Goal: Obtain resource: Obtain resource

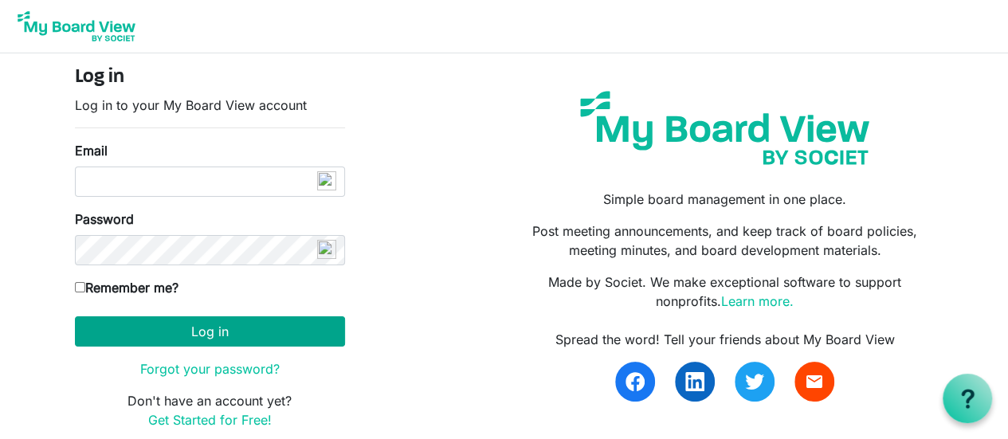
type input "mycoopdog1@gmail.com"
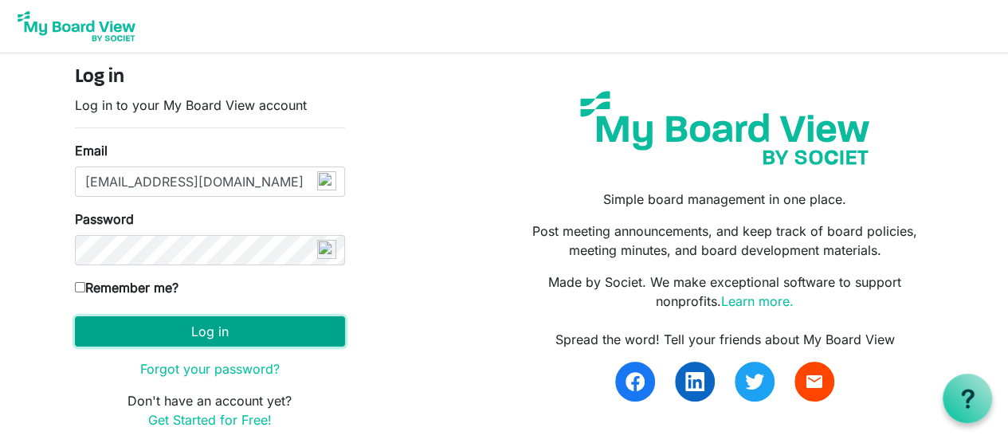
click at [172, 339] on button "Log in" at bounding box center [210, 331] width 270 height 30
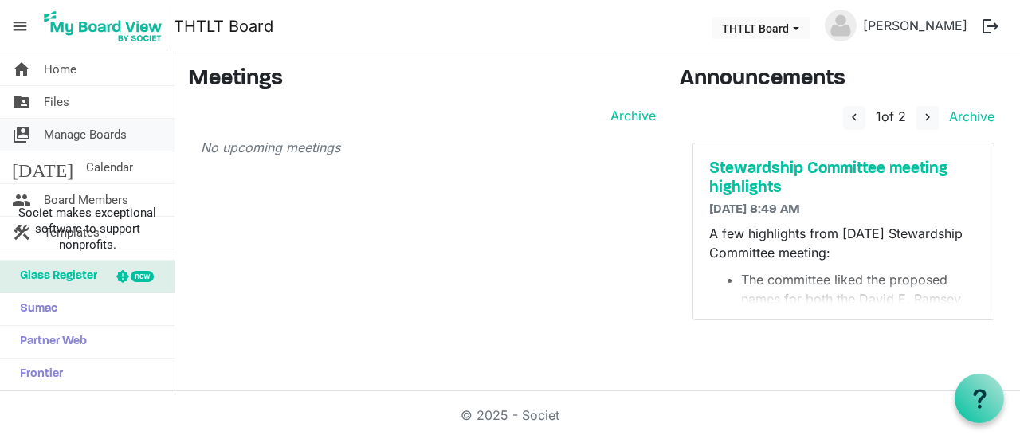
click at [65, 143] on span "Manage Boards" at bounding box center [85, 135] width 83 height 32
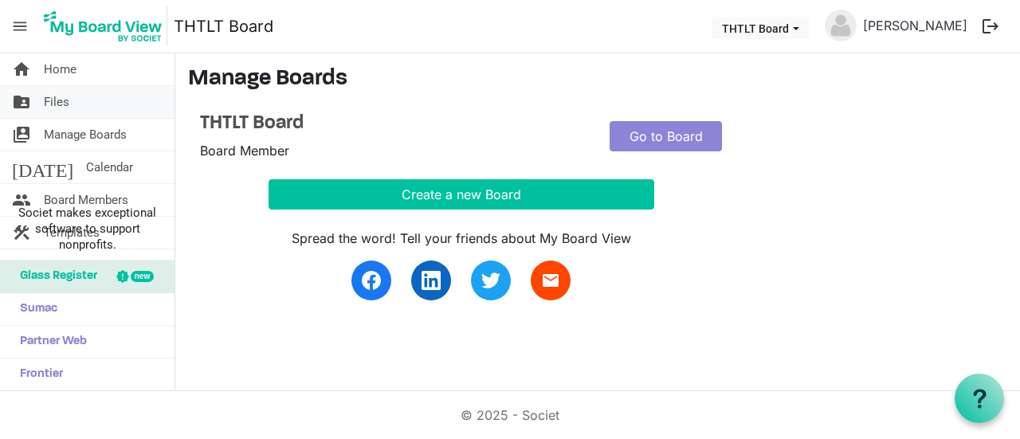
click at [64, 100] on span "Files" at bounding box center [56, 102] width 25 height 32
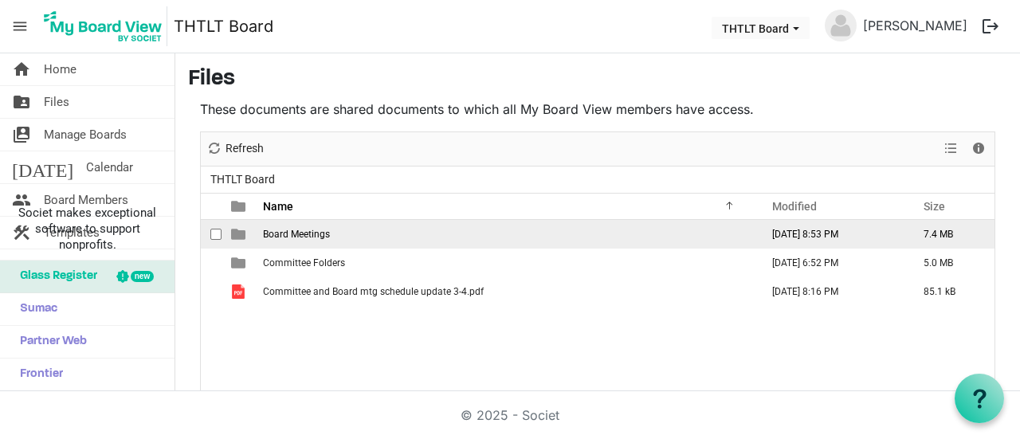
click at [320, 225] on td "Board Meetings" at bounding box center [506, 234] width 497 height 29
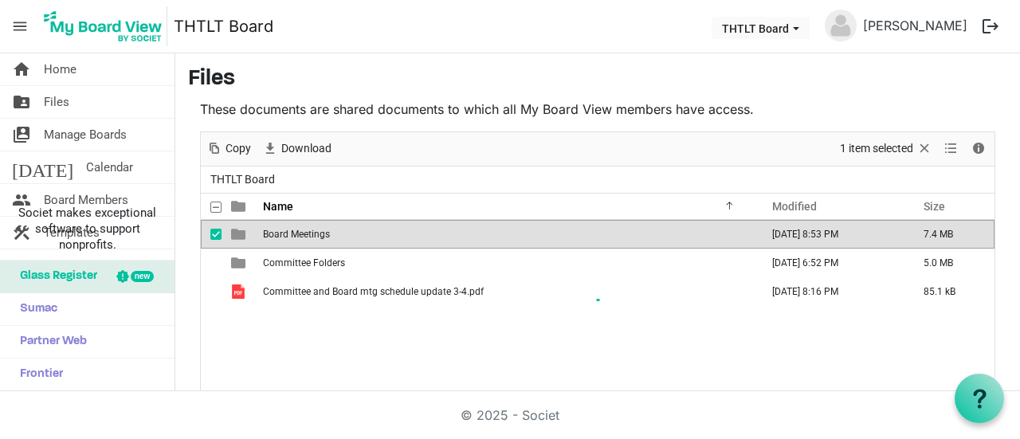
scroll to position [97, 0]
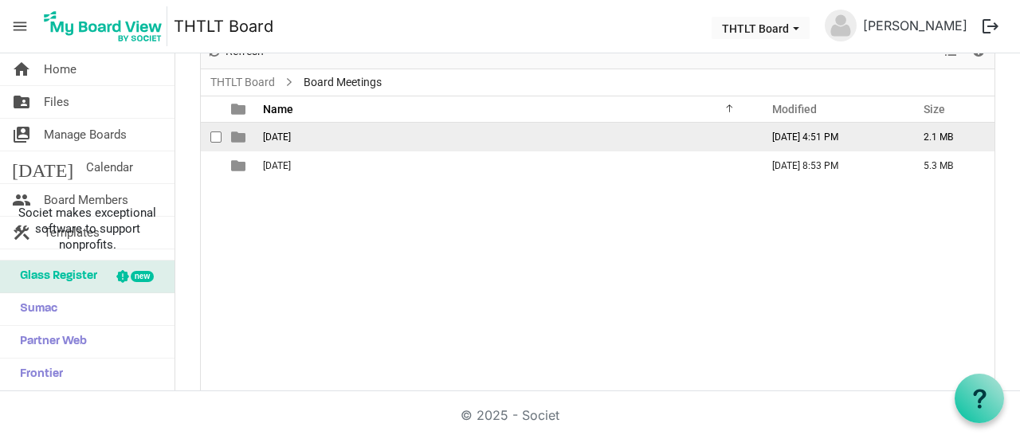
click at [287, 142] on td "[DATE]" at bounding box center [506, 137] width 497 height 29
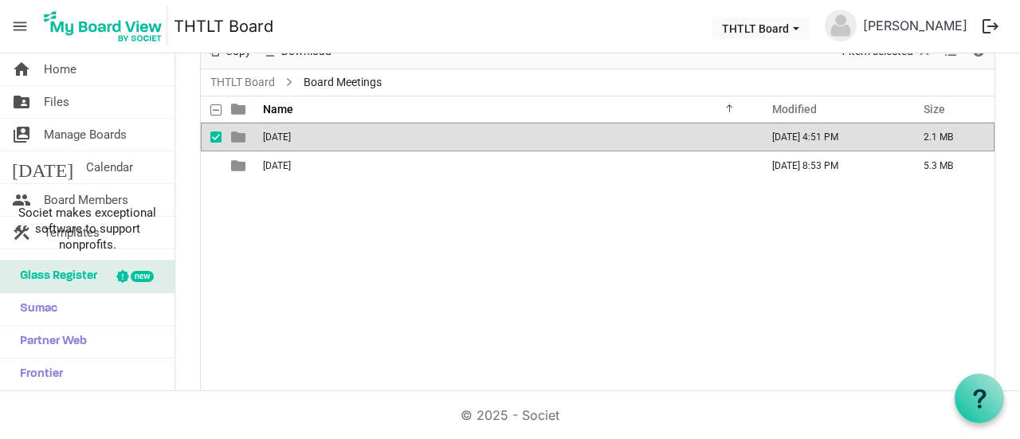
click at [287, 142] on td "[DATE]" at bounding box center [506, 137] width 497 height 29
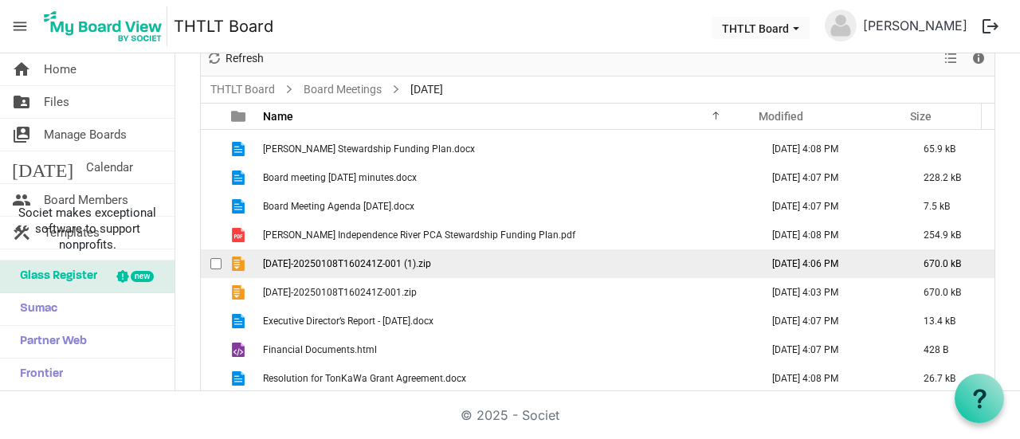
scroll to position [0, 0]
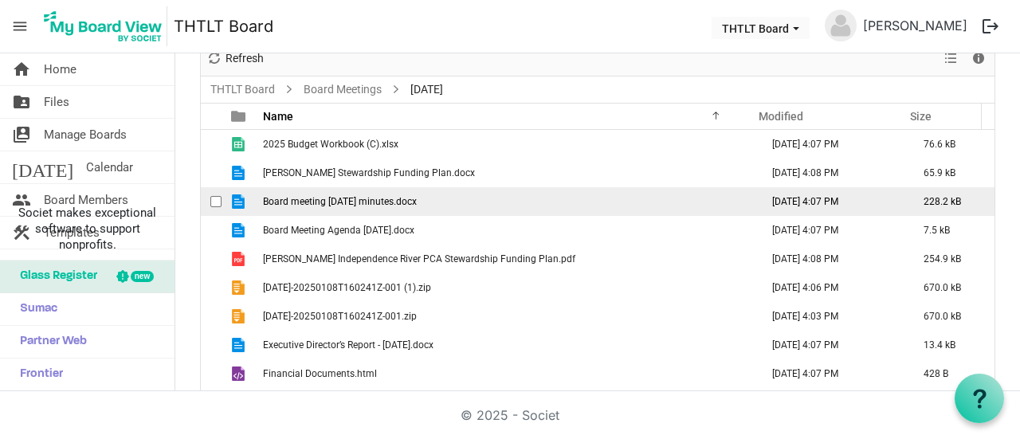
click at [373, 206] on td "Board meeting 10-10-24 minutes.docx" at bounding box center [506, 201] width 497 height 29
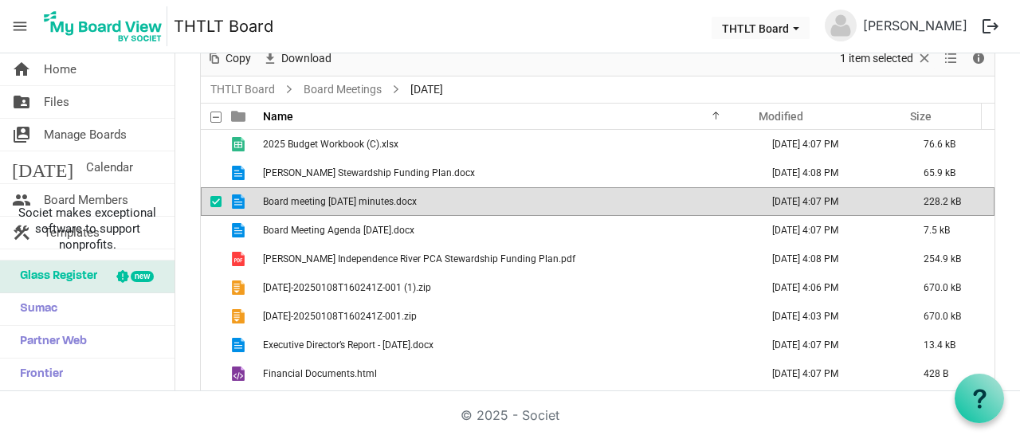
click at [373, 206] on td "Board meeting 10-10-24 minutes.docx" at bounding box center [506, 201] width 497 height 29
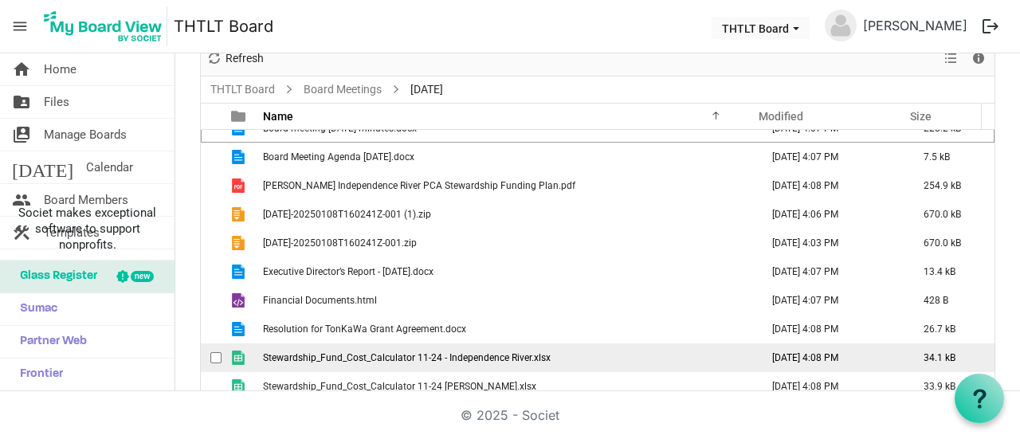
scroll to position [73, 0]
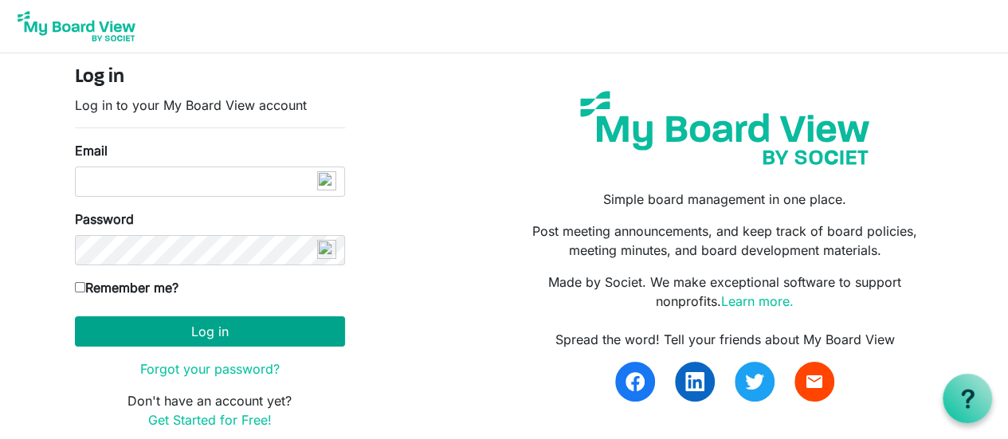
type input "mycoopdog1@gmail.com"
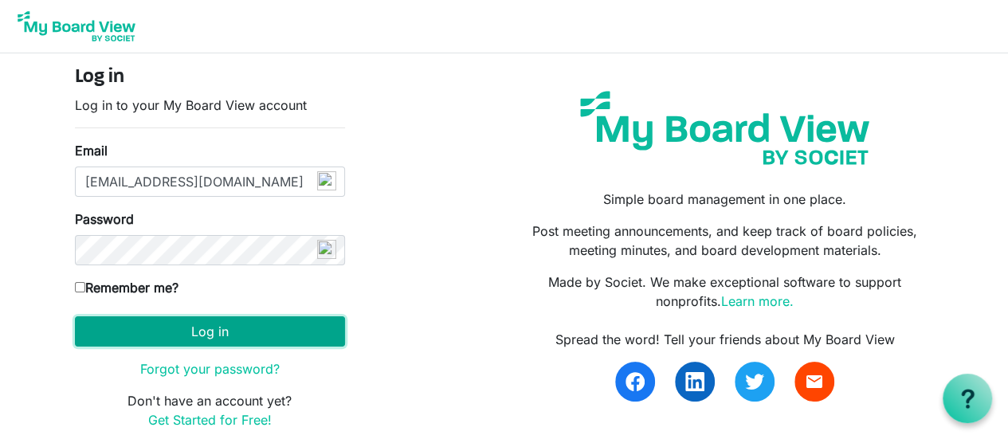
click at [145, 343] on button "Log in" at bounding box center [210, 331] width 270 height 30
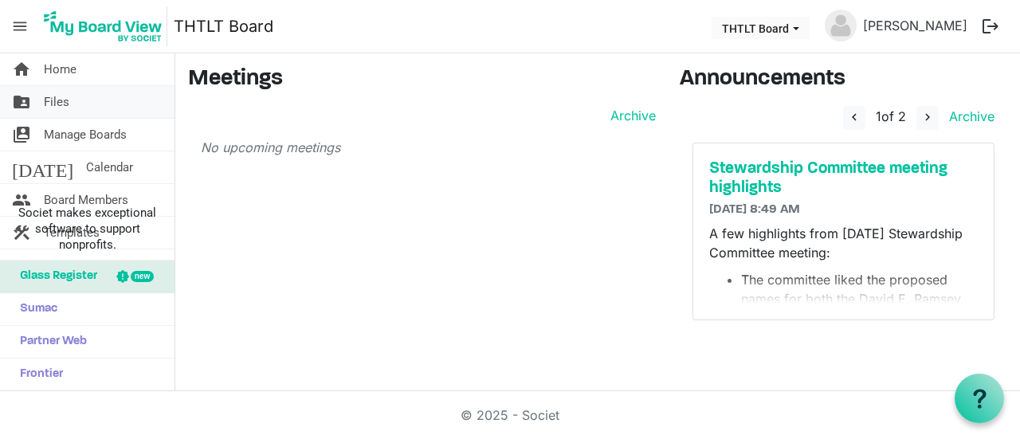
click at [62, 106] on span "Files" at bounding box center [56, 102] width 25 height 32
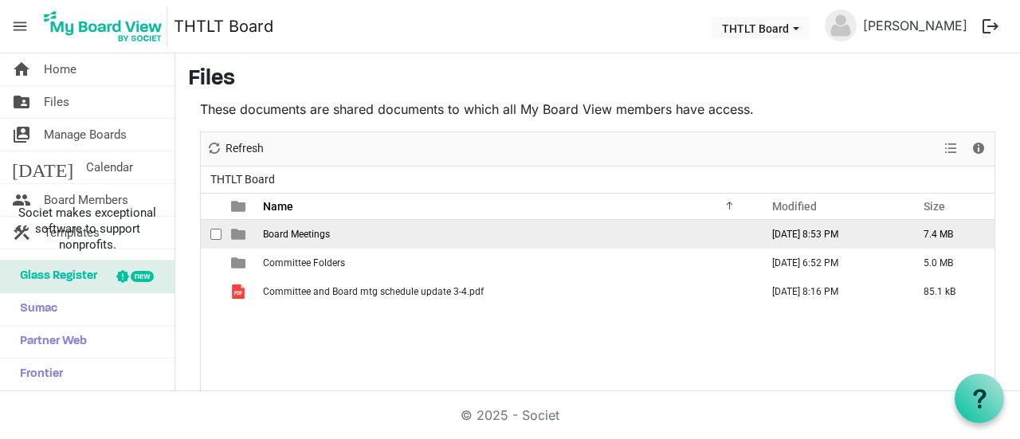
click at [275, 238] on td "Board Meetings" at bounding box center [506, 234] width 497 height 29
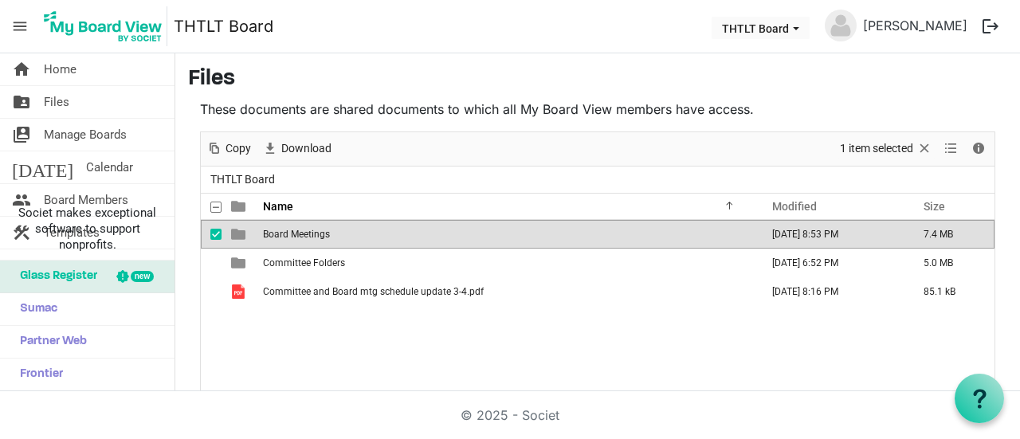
click at [275, 238] on td "Board Meetings" at bounding box center [506, 234] width 497 height 29
